Goal: Information Seeking & Learning: Learn about a topic

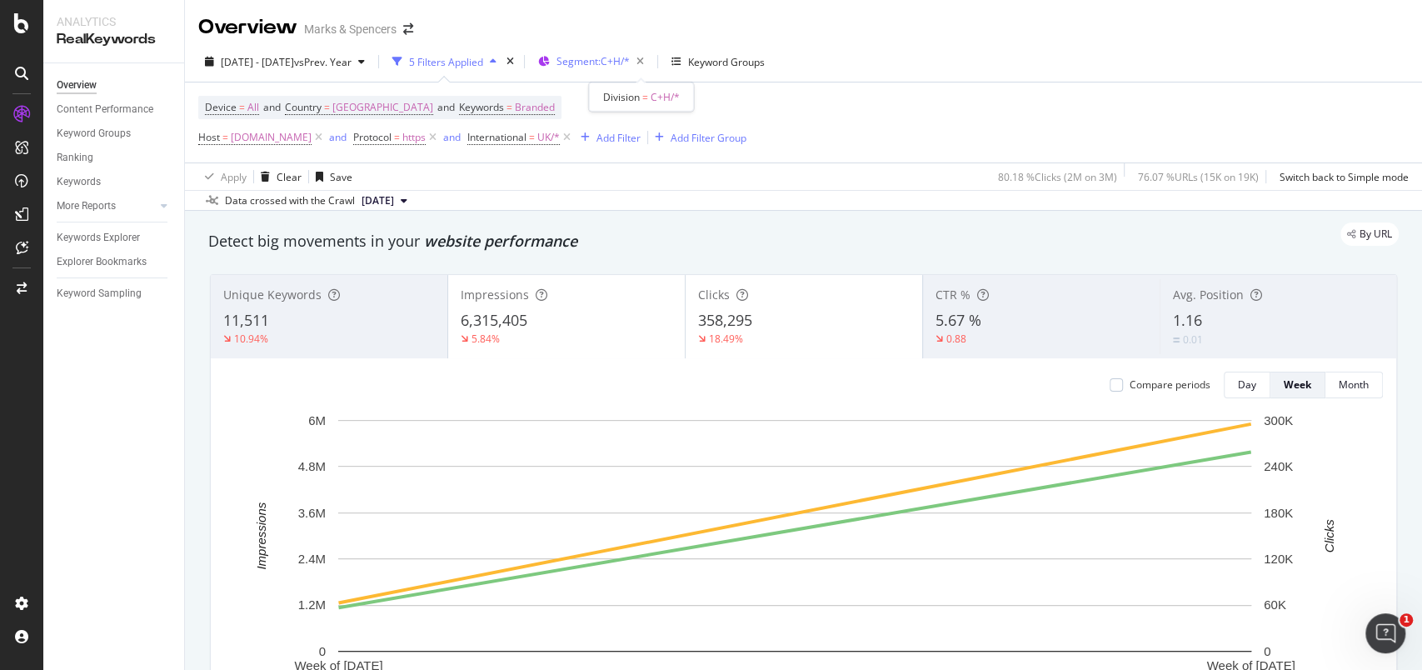
click at [629, 65] on span "Segment: C+H/*" at bounding box center [592, 61] width 73 height 14
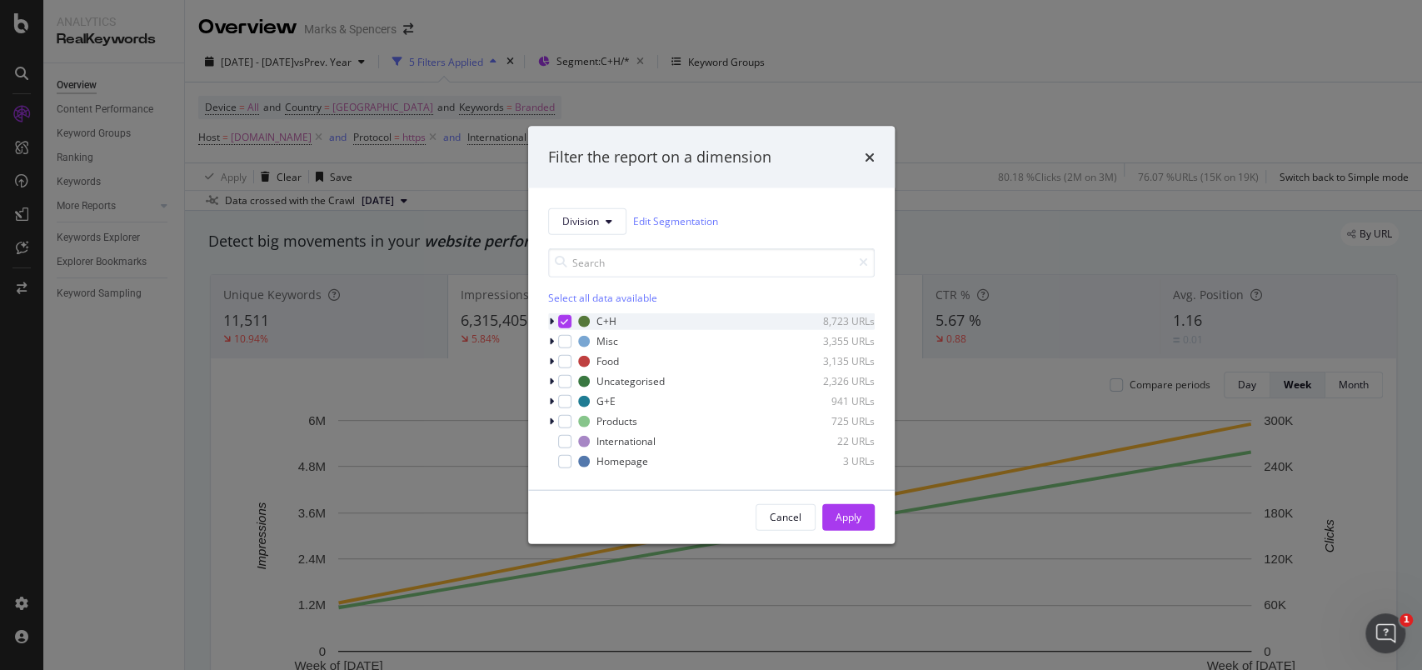
click at [561, 316] on icon "modal" at bounding box center [563, 320] width 7 height 8
click at [550, 401] on icon "modal" at bounding box center [551, 401] width 5 height 10
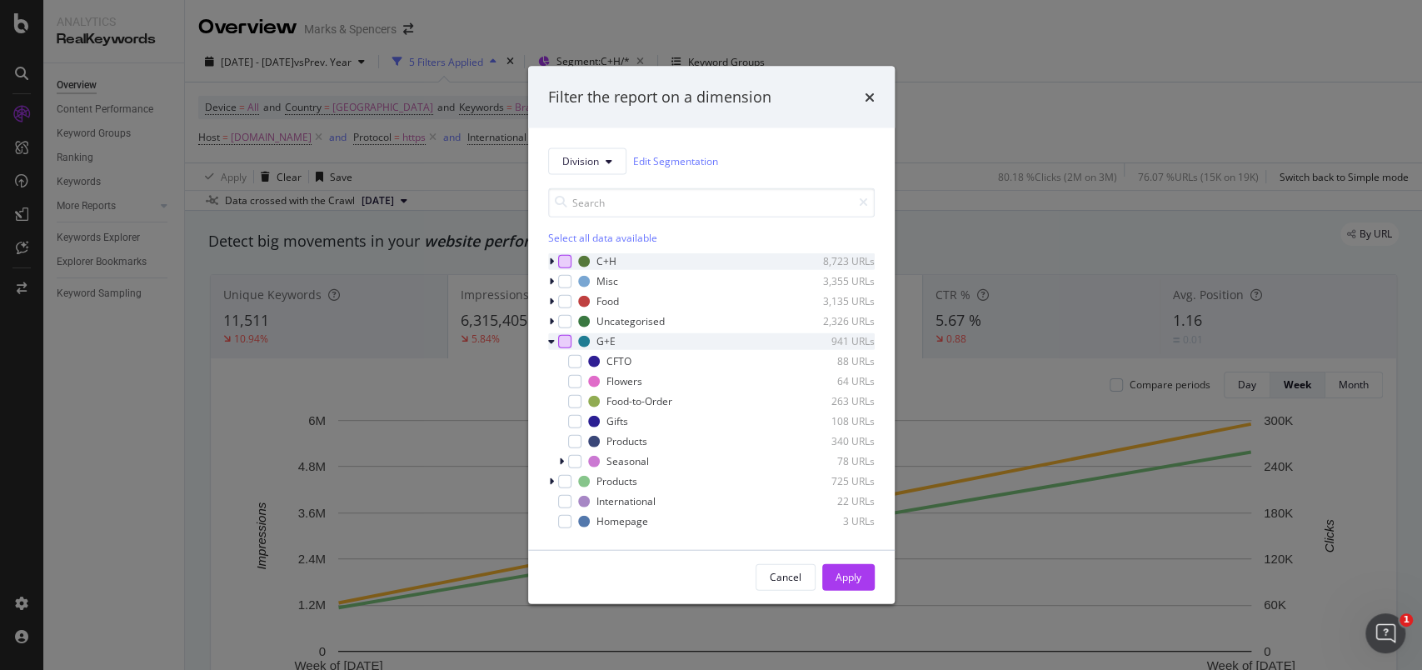
click at [563, 346] on div "modal" at bounding box center [564, 340] width 13 height 13
click at [573, 441] on icon "modal" at bounding box center [573, 440] width 7 height 8
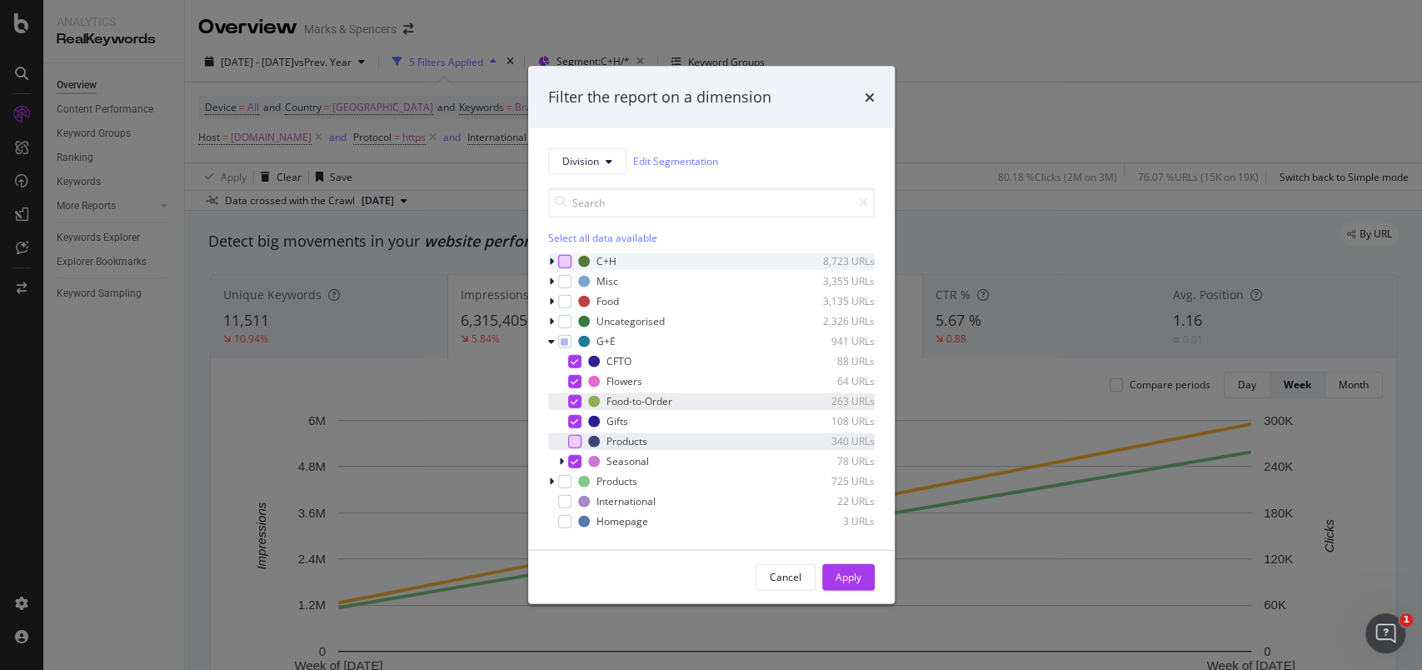
click at [573, 395] on div "modal" at bounding box center [574, 400] width 13 height 13
click at [573, 400] on div "modal" at bounding box center [574, 400] width 13 height 13
click at [571, 431] on div "CFTO 88 URLs Flowers 64 URLs Food-to-Order 263 URLs Gifts 108 URLs Products 340…" at bounding box center [711, 410] width 326 height 117
click at [571, 436] on div "modal" at bounding box center [574, 440] width 13 height 13
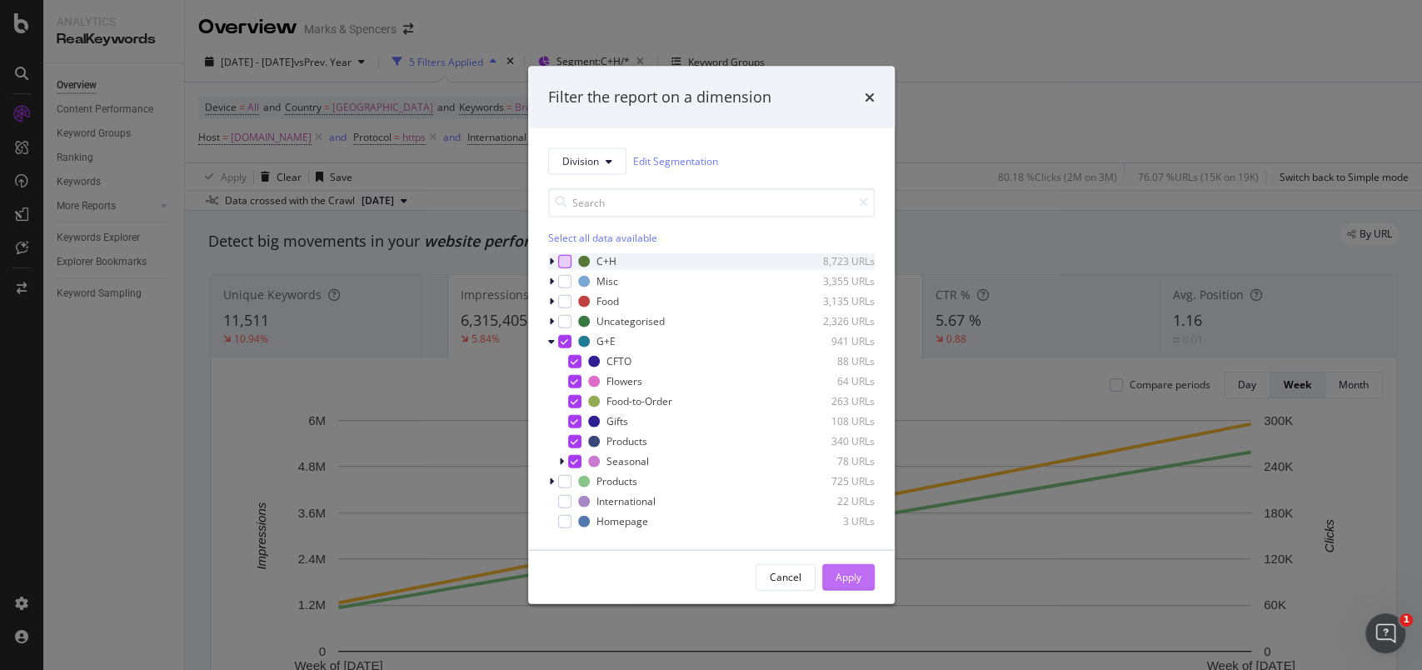
click at [840, 570] on div "Apply" at bounding box center [848, 577] width 26 height 14
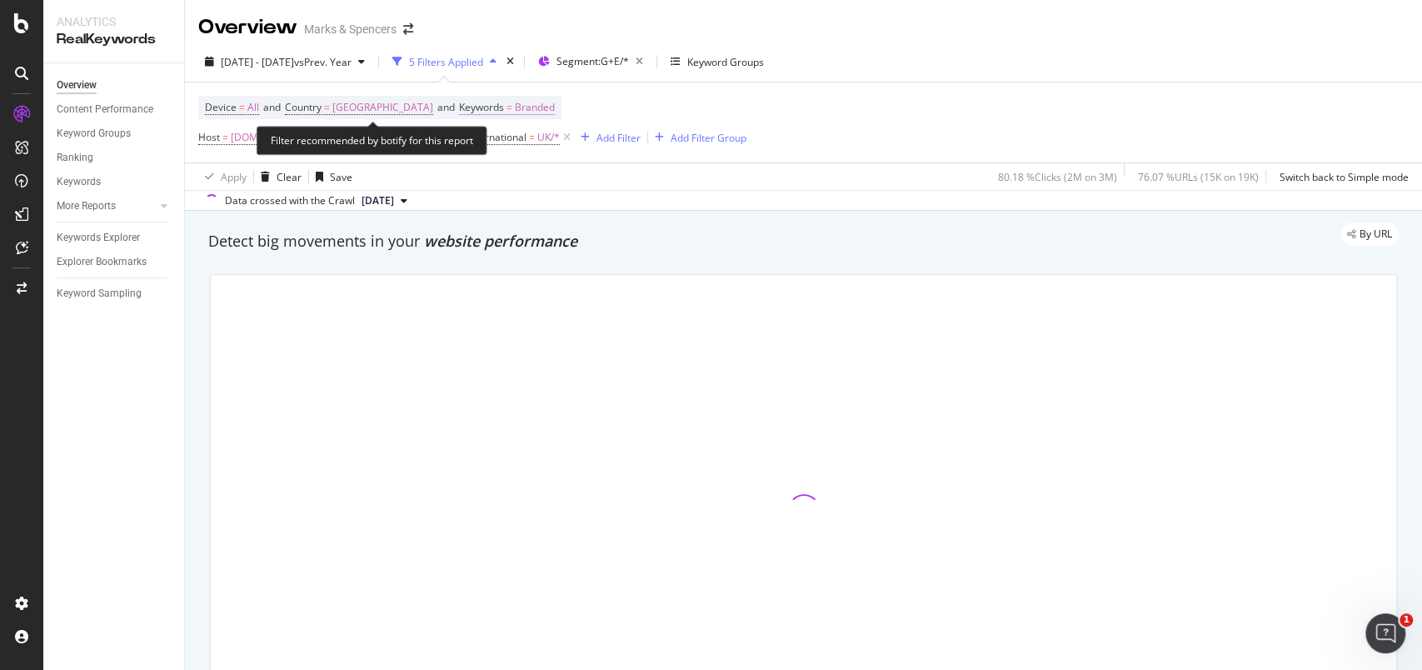
click at [526, 110] on span "Branded" at bounding box center [535, 107] width 40 height 23
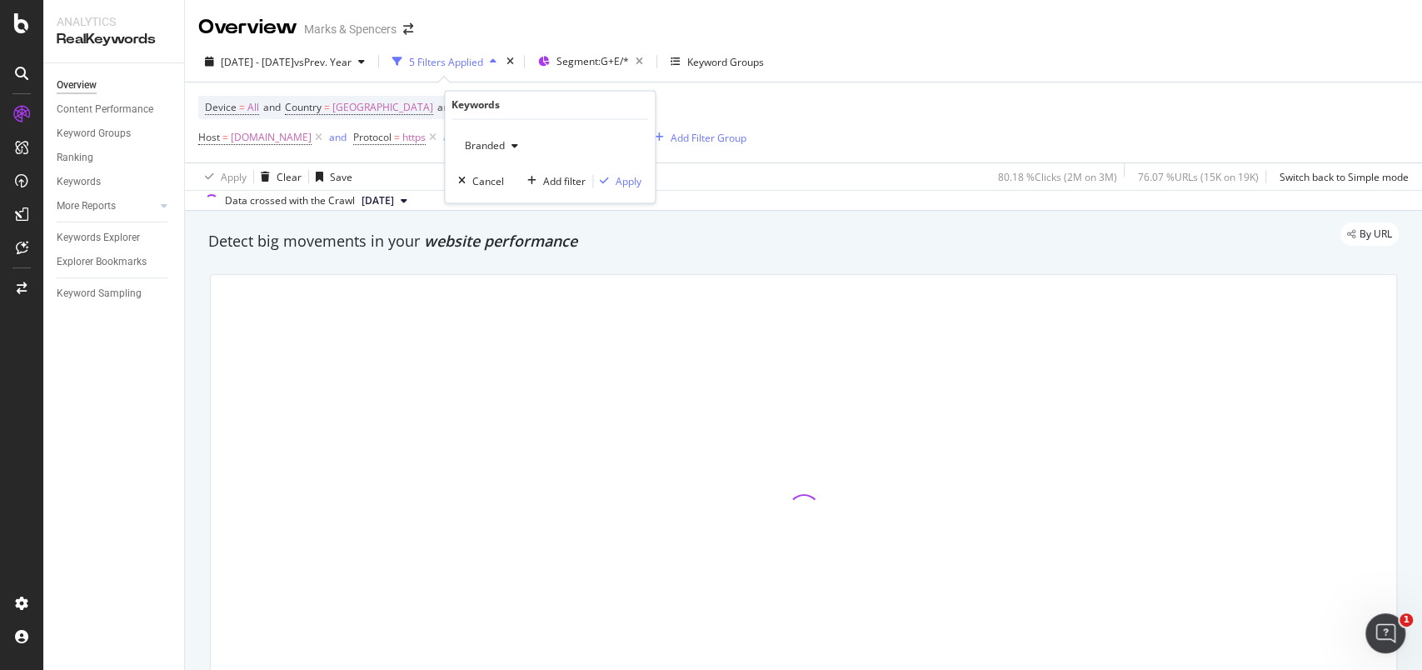
click at [506, 146] on div "button" at bounding box center [515, 147] width 20 height 10
click at [506, 180] on span "Non-Branded" at bounding box center [557, 179] width 170 height 15
click at [627, 177] on div "Apply" at bounding box center [628, 181] width 26 height 14
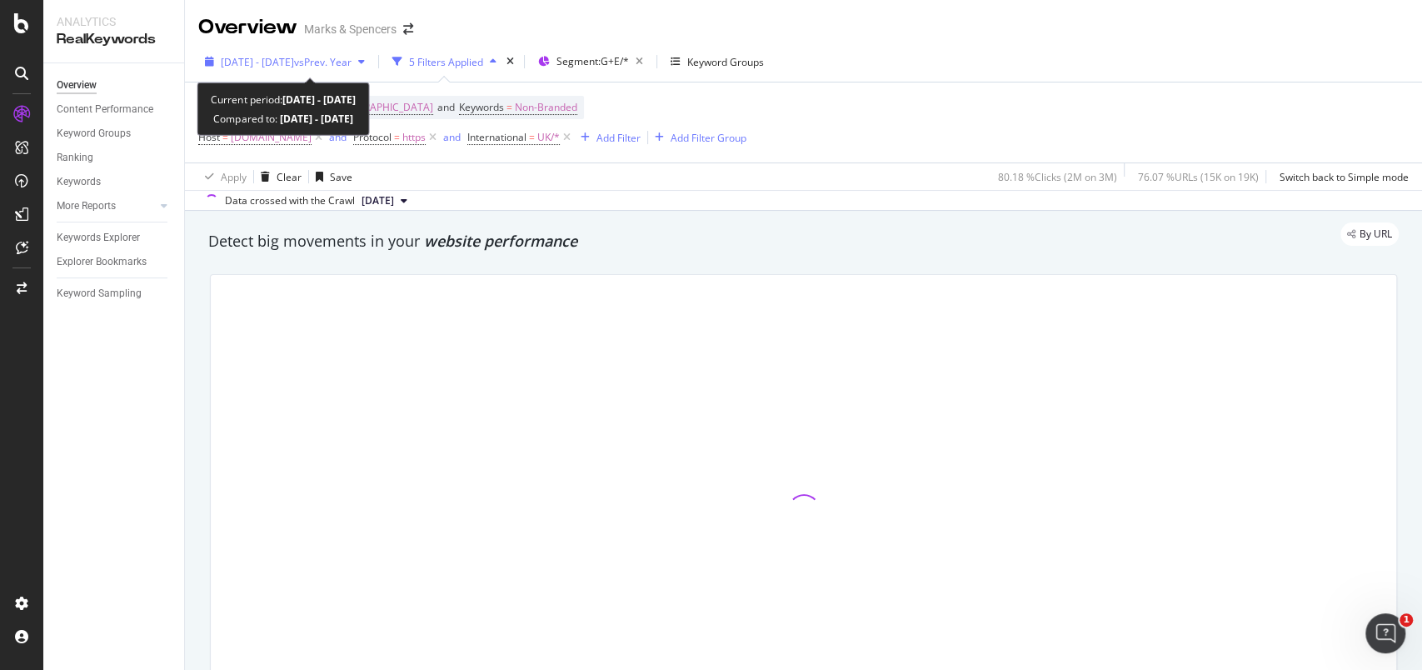
click at [212, 64] on icon "button" at bounding box center [209, 62] width 9 height 10
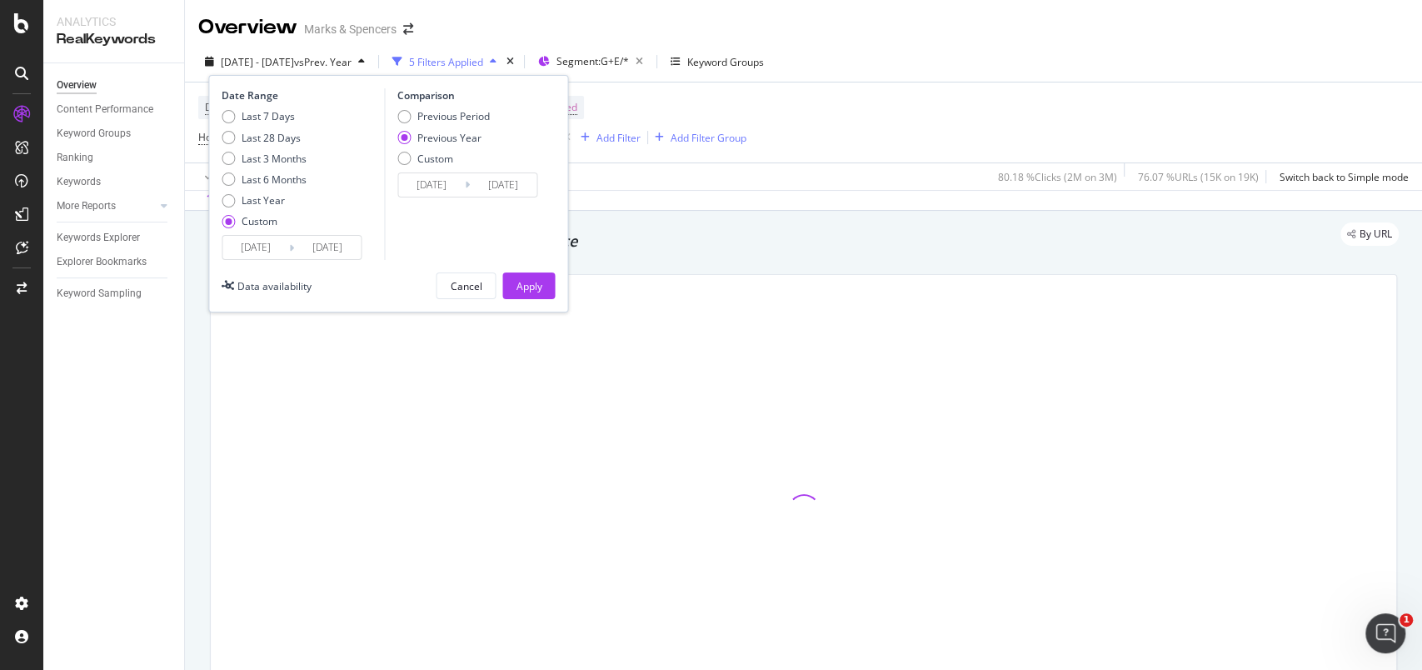
click at [261, 236] on input "[DATE]" at bounding box center [255, 247] width 67 height 23
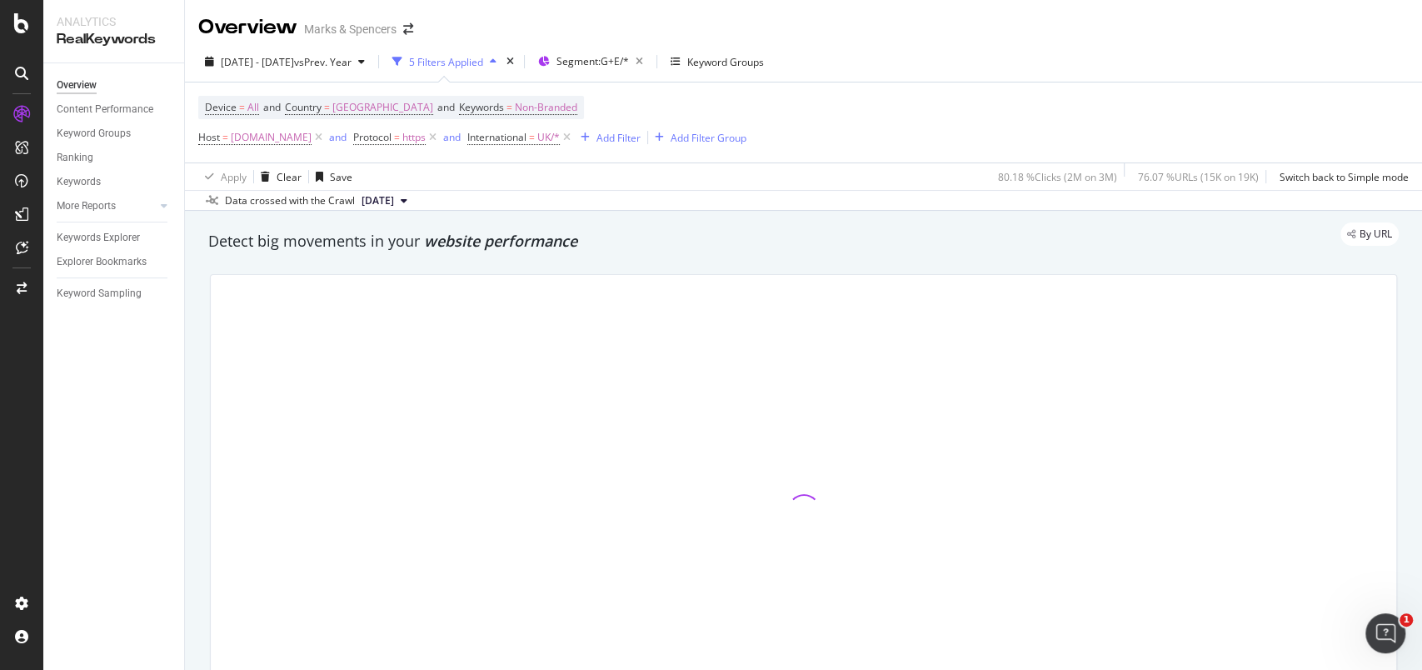
click at [98, 444] on div "Overview Content Performance Keyword Groups Ranking Keywords More Reports Count…" at bounding box center [113, 366] width 141 height 606
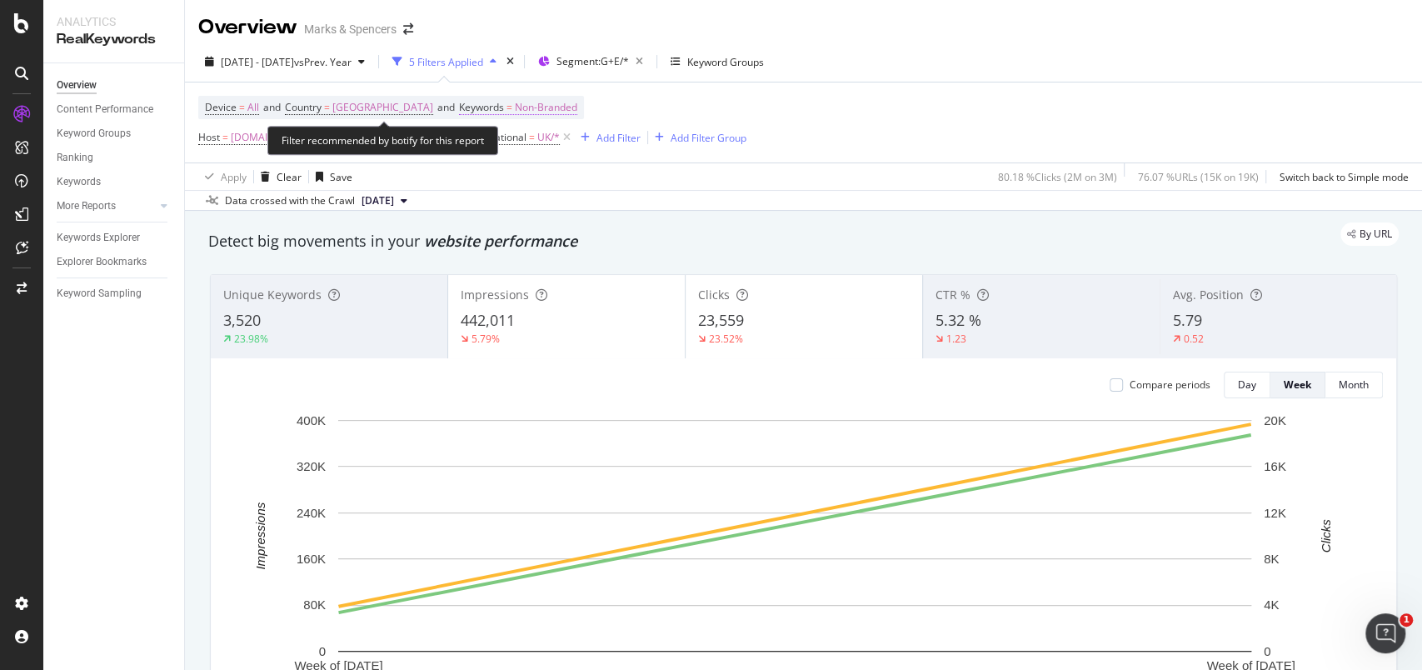
click at [552, 109] on span "Non-Branded" at bounding box center [546, 107] width 62 height 23
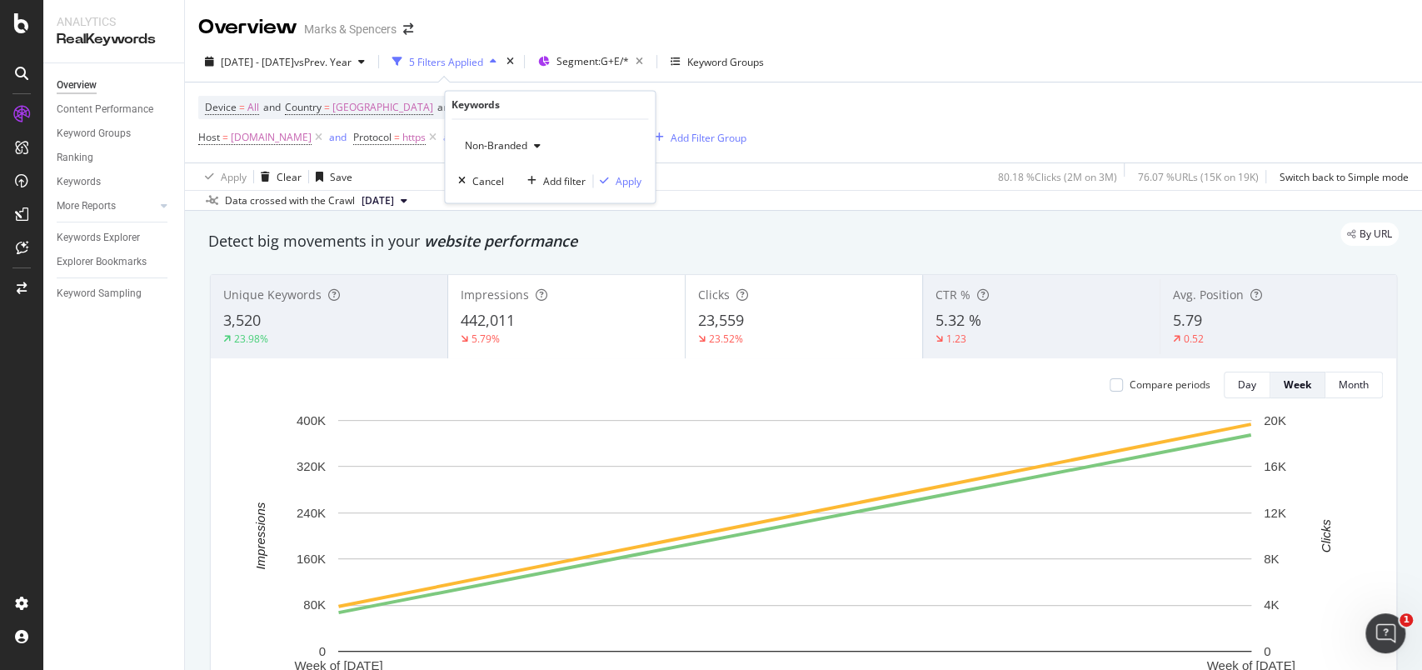
click at [527, 143] on div "button" at bounding box center [537, 147] width 20 height 10
click at [514, 199] on span "Branded" at bounding box center [557, 203] width 170 height 15
click at [620, 181] on div "Apply" at bounding box center [628, 181] width 26 height 14
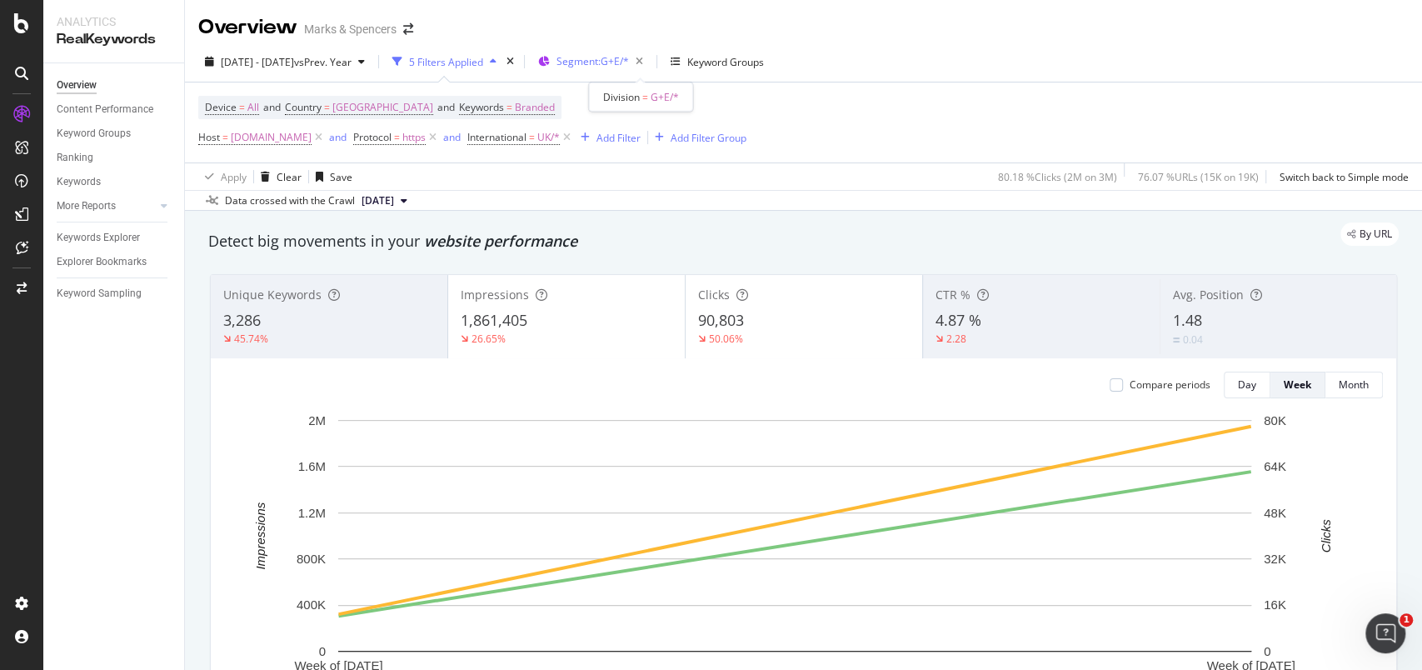
click at [645, 71] on div "Segment: G+E/*" at bounding box center [602, 61] width 93 height 23
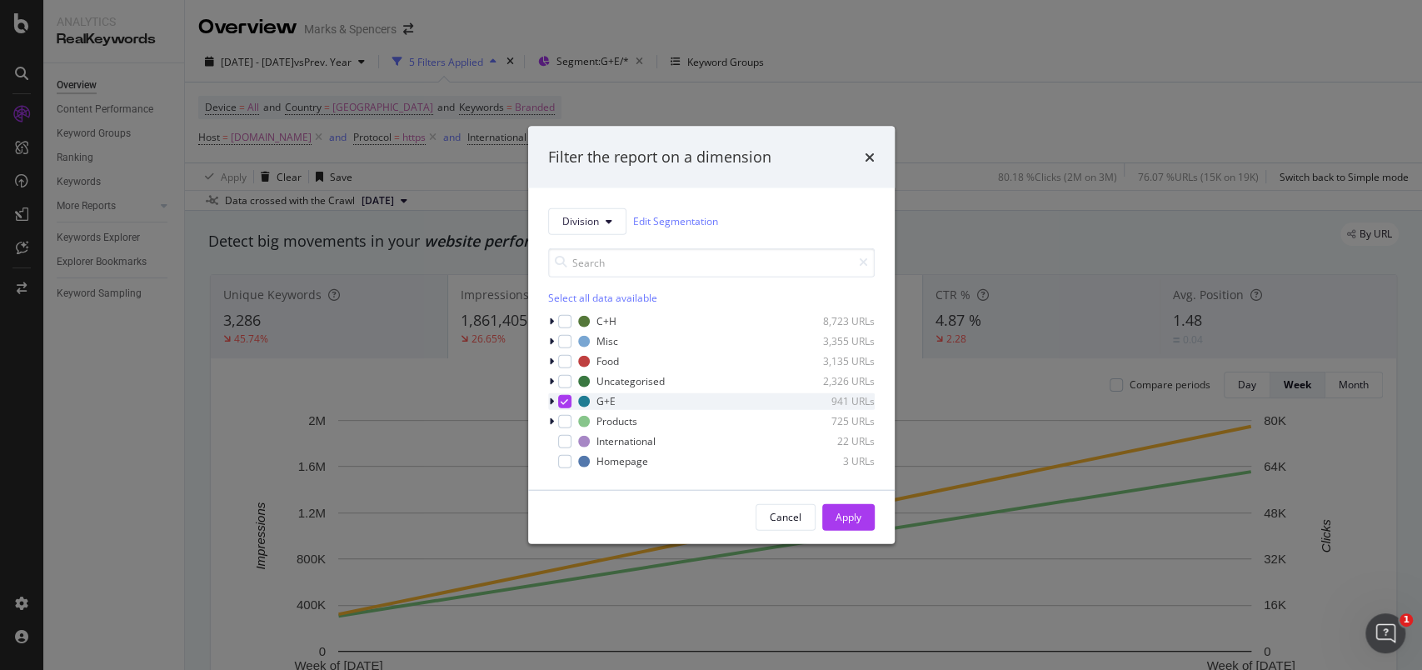
click at [549, 402] on icon "modal" at bounding box center [551, 401] width 5 height 10
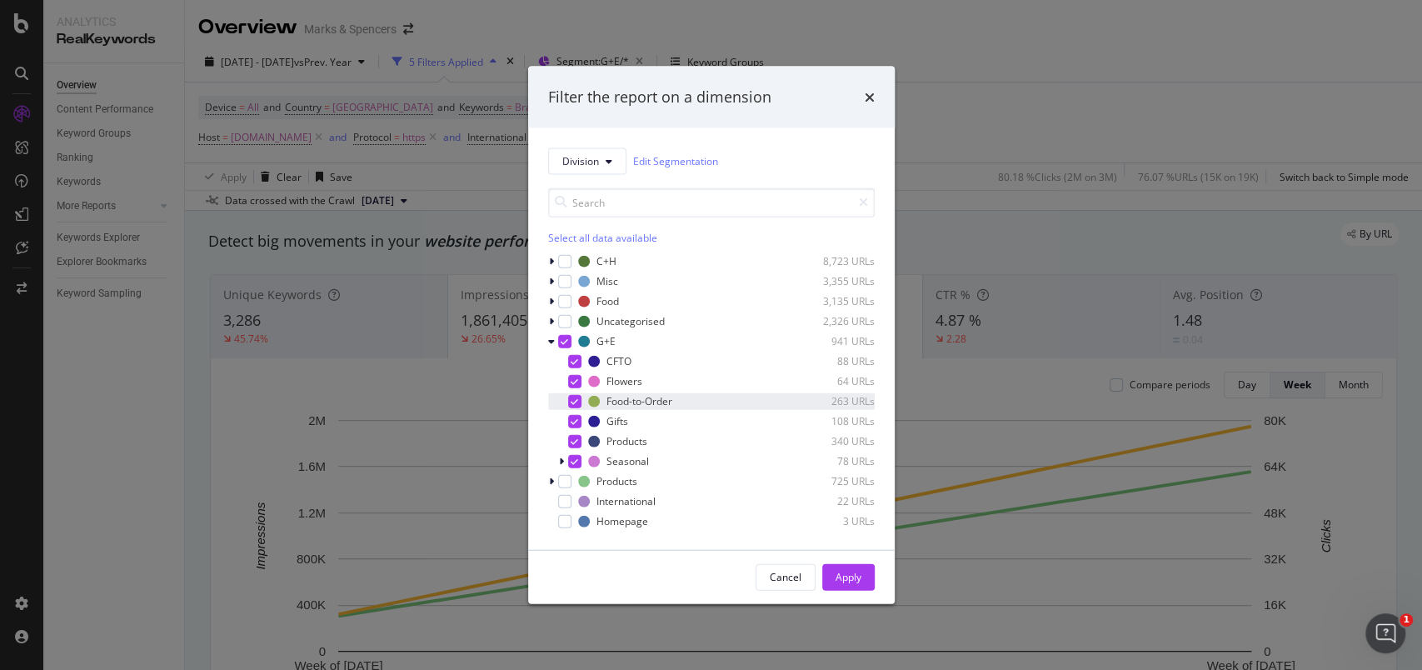
click at [570, 400] on icon "modal" at bounding box center [573, 400] width 7 height 8
click at [575, 439] on icon "modal" at bounding box center [573, 440] width 7 height 8
click at [841, 564] on div "Apply" at bounding box center [848, 576] width 26 height 25
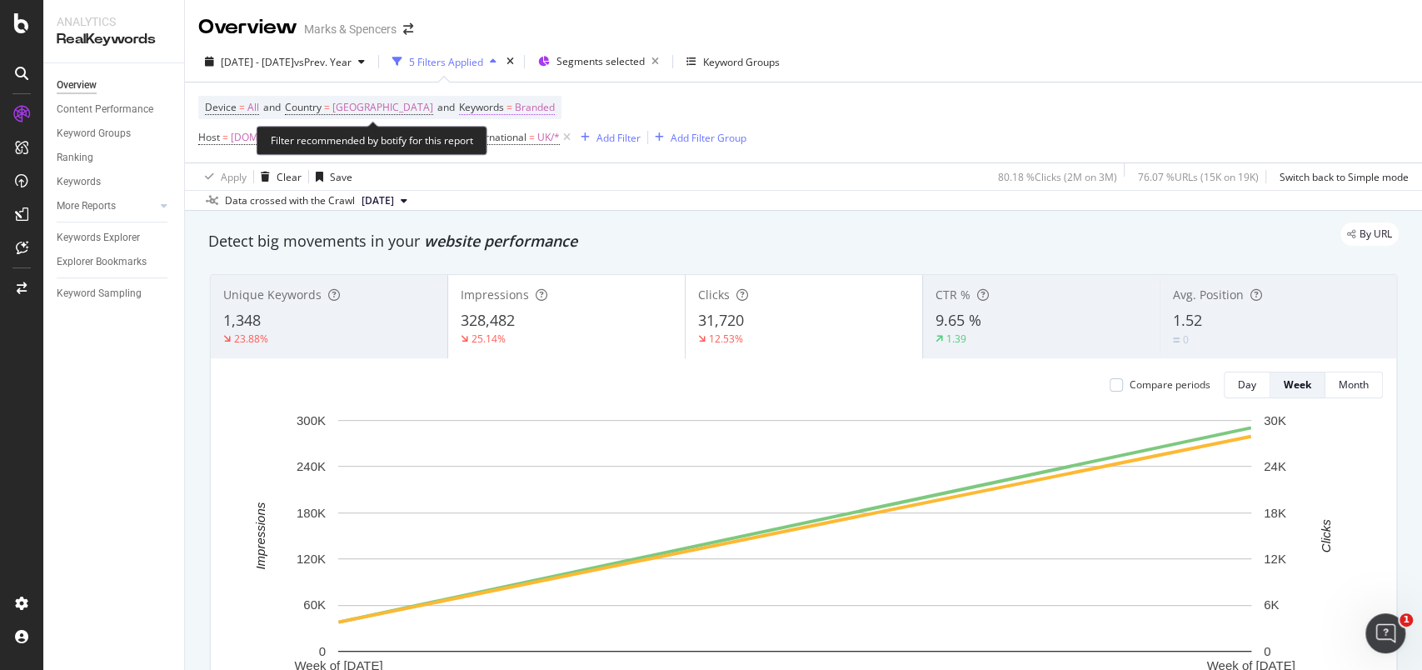
click at [500, 101] on span "Keywords = Branded" at bounding box center [507, 107] width 96 height 15
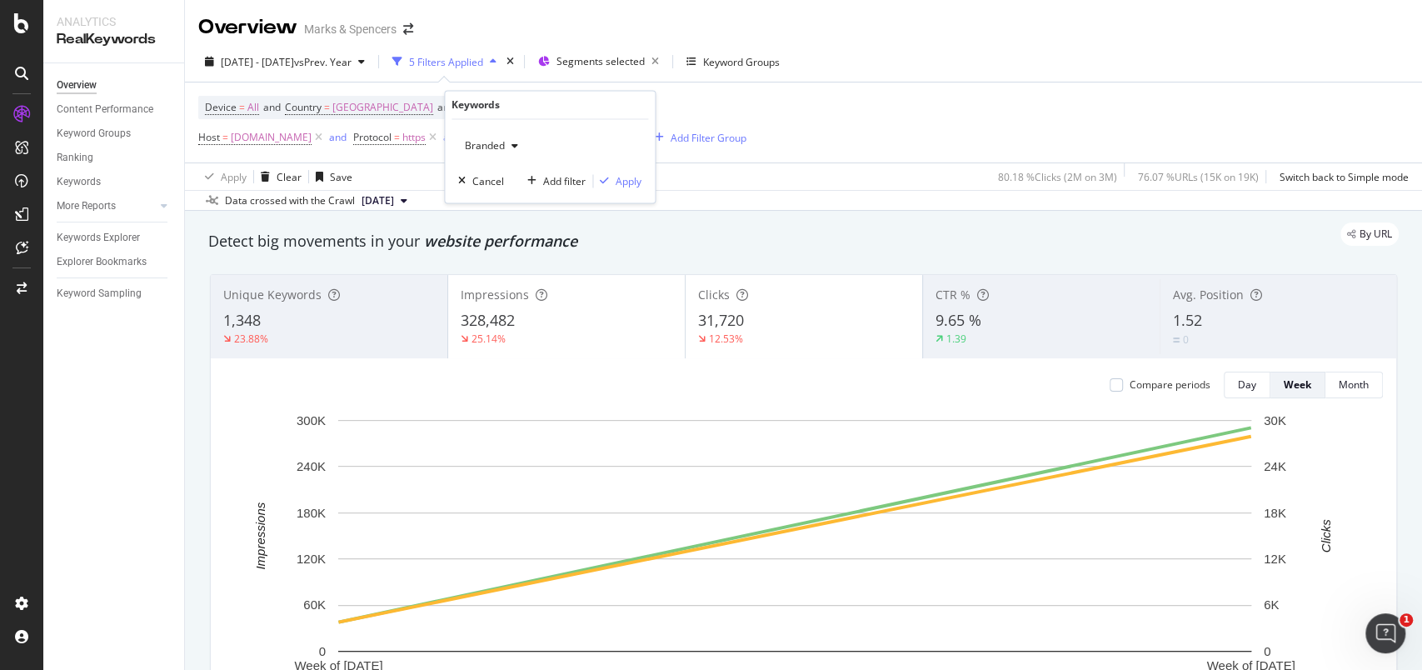
click at [506, 137] on div "Branded" at bounding box center [491, 146] width 67 height 25
click at [506, 172] on span "Non-Branded" at bounding box center [557, 179] width 170 height 15
click at [620, 178] on div "Apply" at bounding box center [628, 181] width 26 height 14
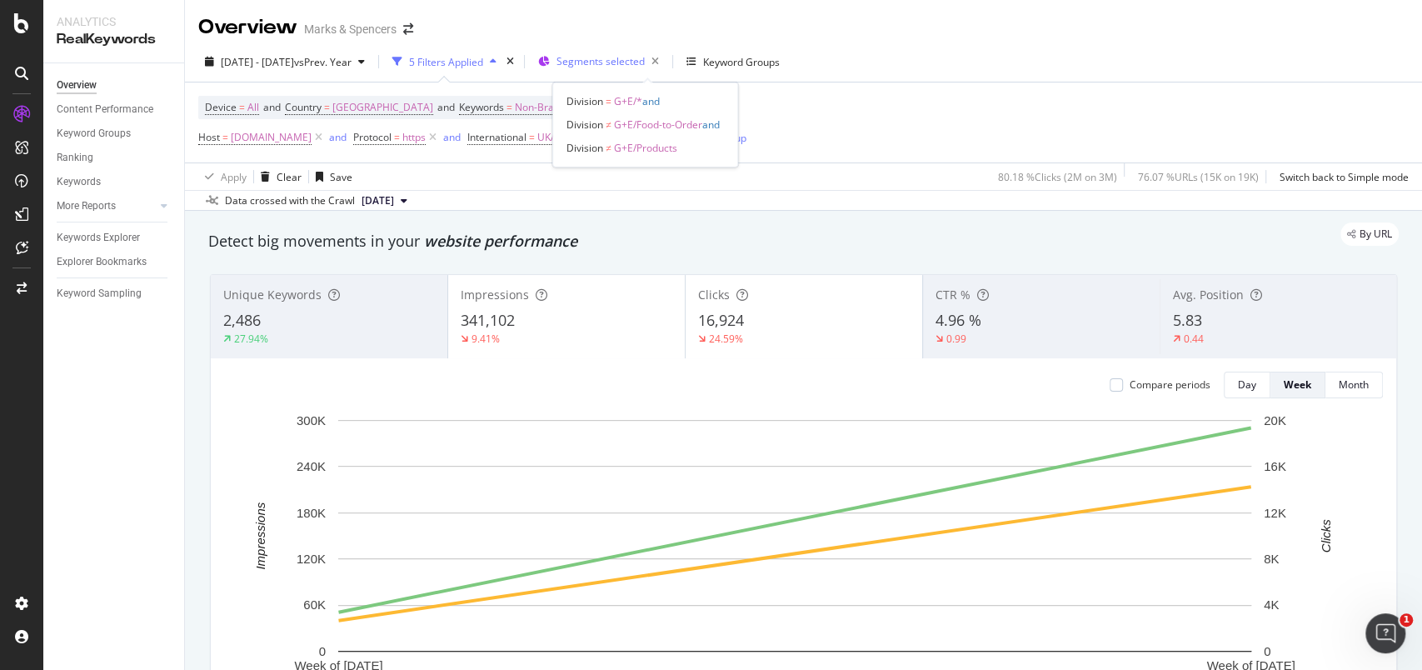
click at [645, 67] on span "Segments selected" at bounding box center [600, 61] width 88 height 14
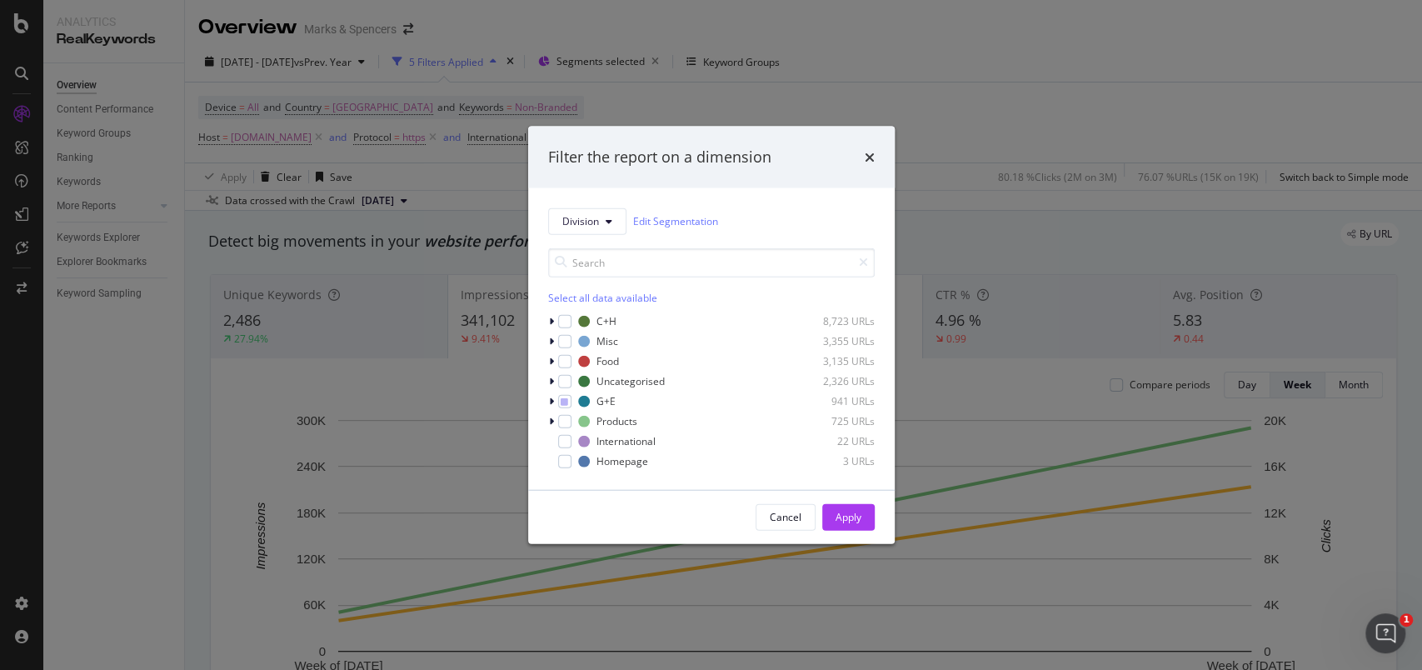
click at [545, 320] on div "Division Edit Segmentation Select all data available C+H 8,723 URLs Misc 3,355 …" at bounding box center [711, 337] width 366 height 301
click at [550, 321] on icon "modal" at bounding box center [551, 321] width 5 height 10
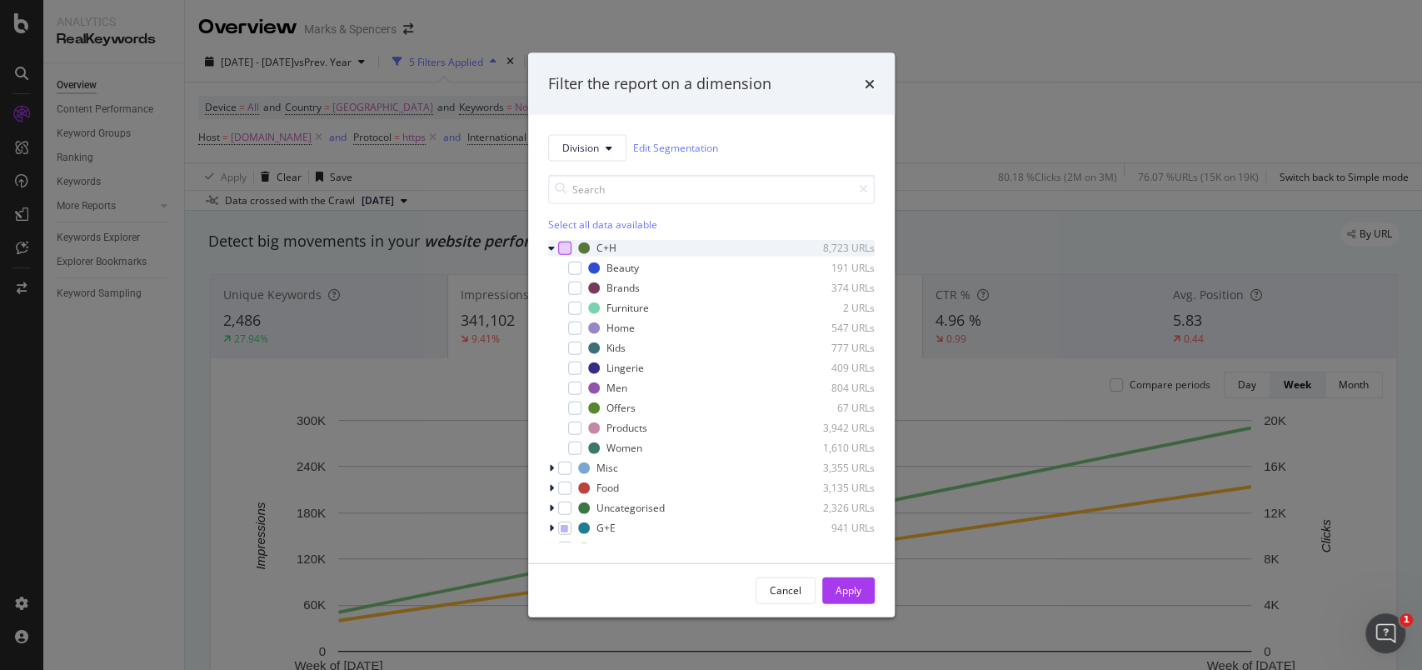
click at [565, 241] on div "modal" at bounding box center [564, 247] width 13 height 13
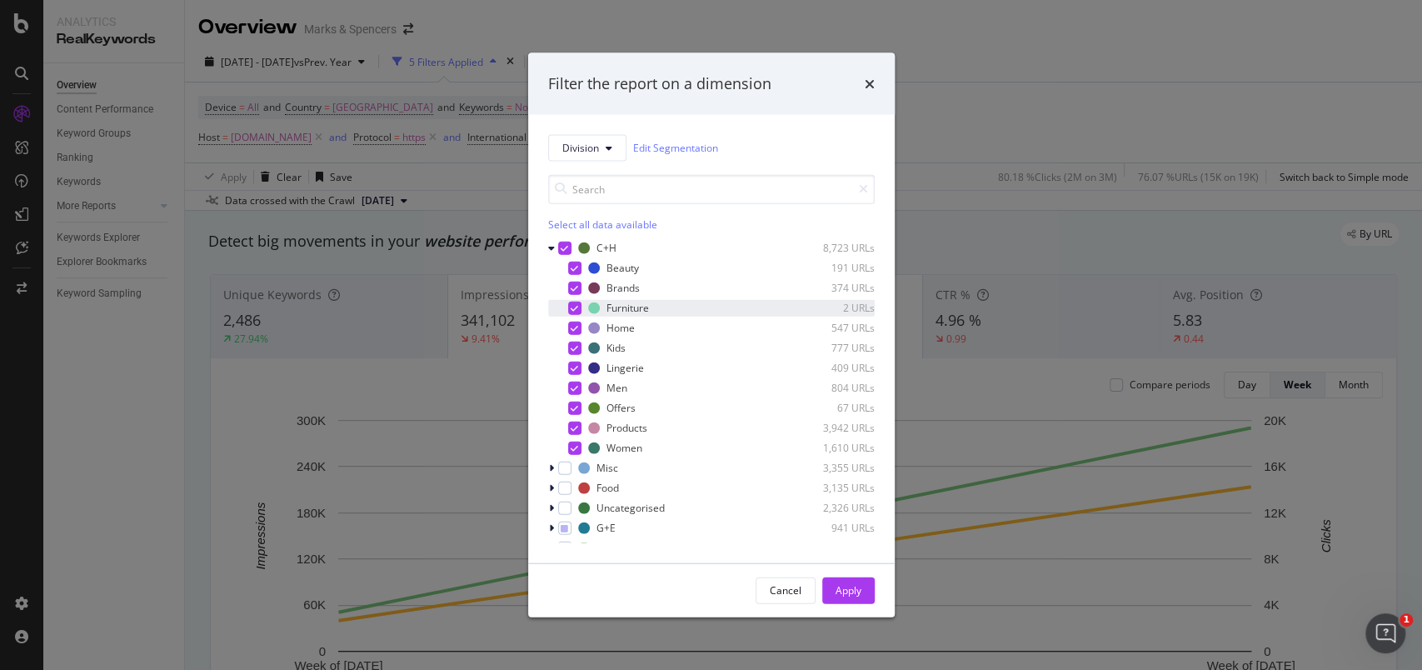
click at [570, 308] on icon "modal" at bounding box center [573, 307] width 7 height 8
click at [574, 290] on icon "modal" at bounding box center [573, 287] width 7 height 8
click at [574, 290] on div "modal" at bounding box center [574, 287] width 13 height 13
click at [578, 311] on div "modal" at bounding box center [574, 307] width 13 height 13
click at [843, 578] on div "Apply" at bounding box center [848, 589] width 26 height 25
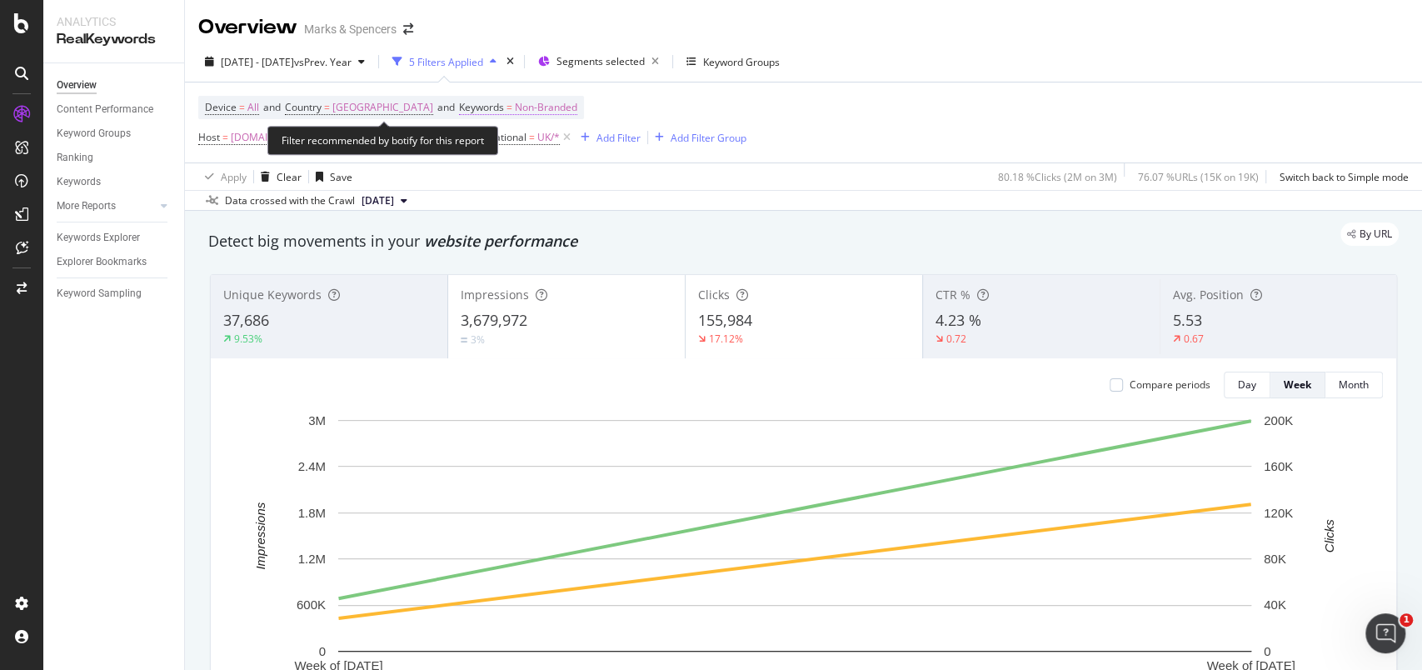
click at [553, 110] on span "Non-Branded" at bounding box center [546, 107] width 62 height 23
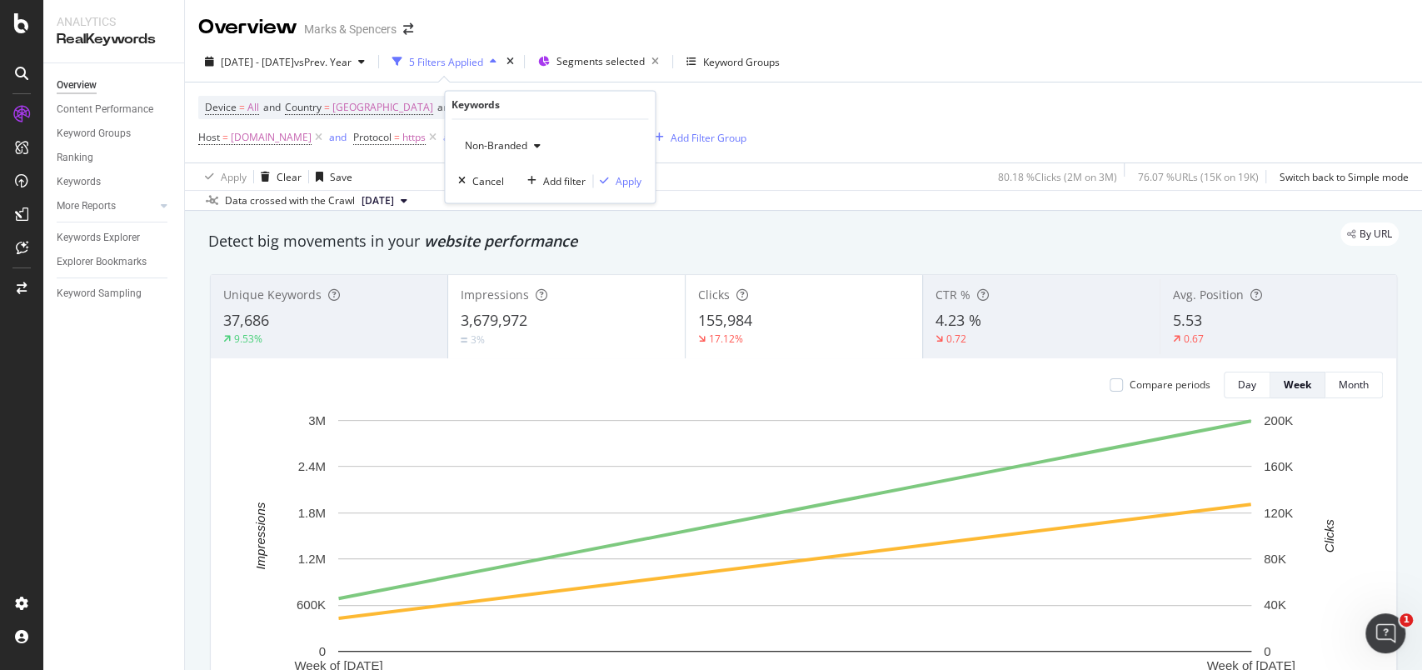
click at [526, 139] on span "Non-Branded" at bounding box center [492, 146] width 69 height 14
click at [685, 95] on div "Device = All and Country = [GEOGRAPHIC_DATA] and Keywords = Non-Branded Host = …" at bounding box center [803, 122] width 1210 height 80
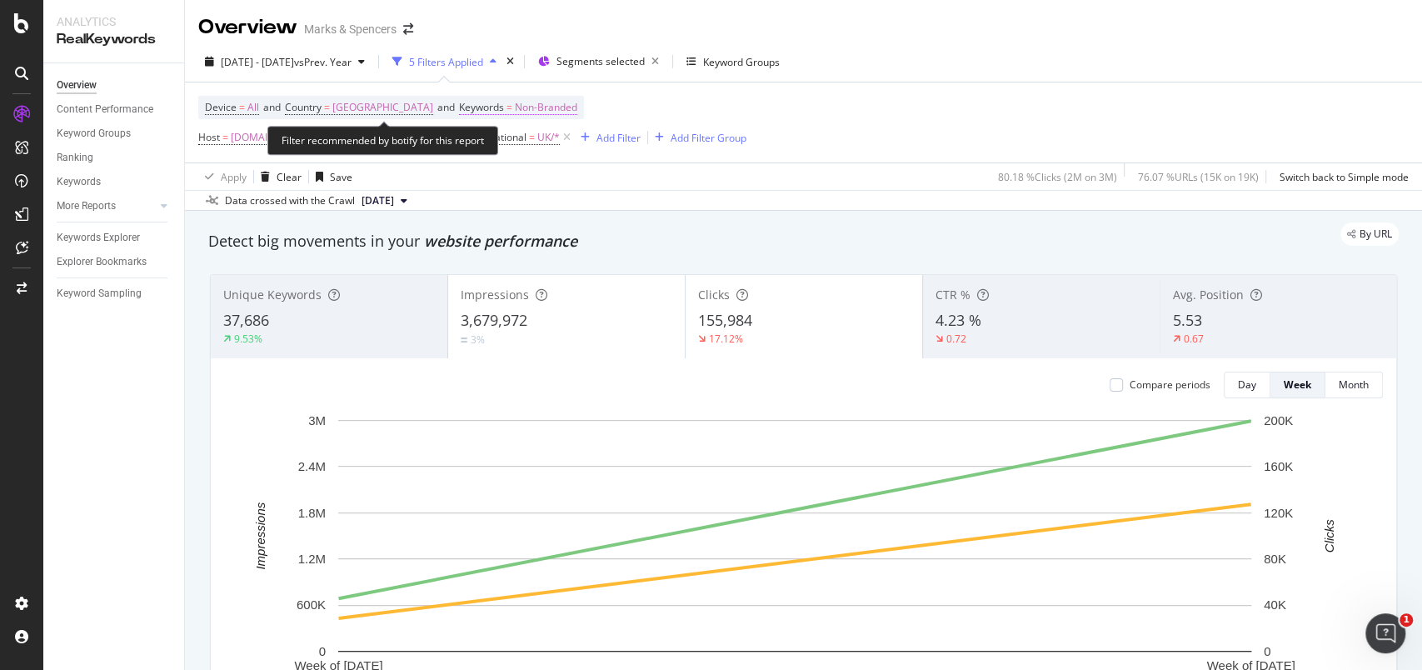
click at [545, 100] on span "Non-Branded" at bounding box center [546, 107] width 62 height 23
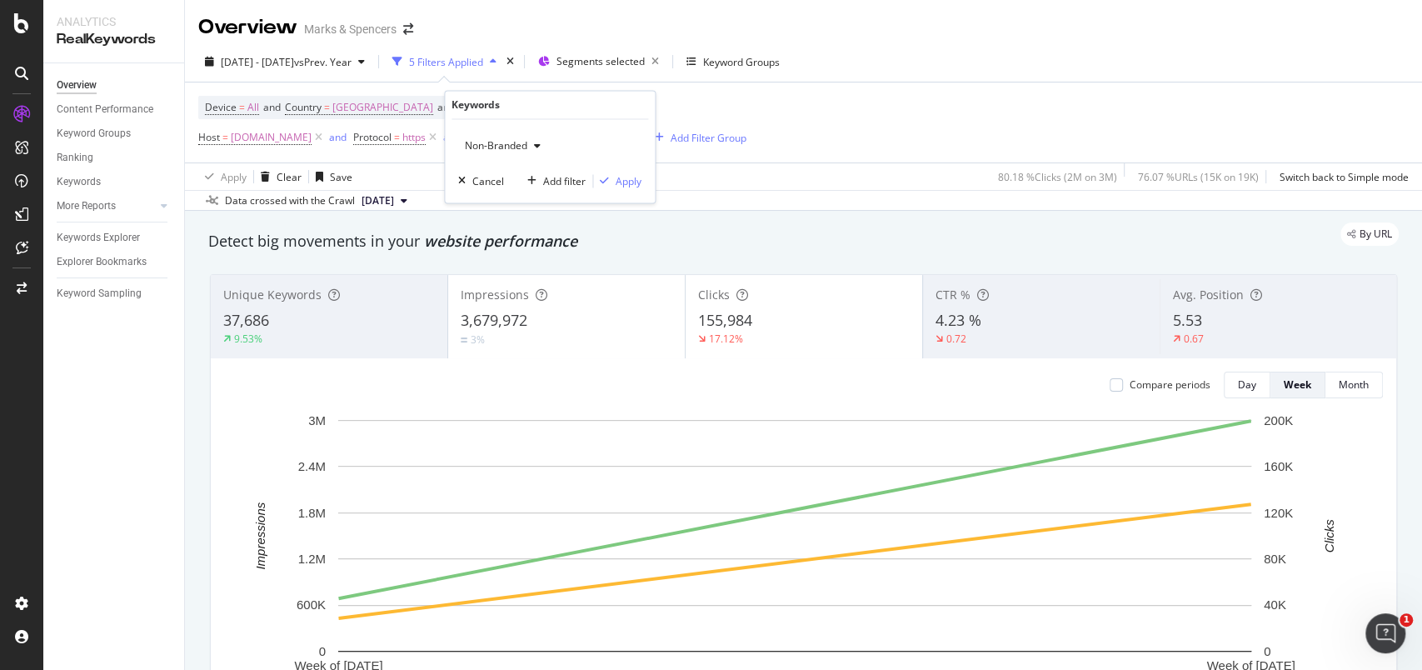
click at [520, 142] on span "Non-Branded" at bounding box center [492, 146] width 69 height 14
click at [510, 204] on span "Branded" at bounding box center [557, 203] width 170 height 15
click at [624, 181] on div "Apply" at bounding box center [628, 181] width 26 height 14
